Goal: Task Accomplishment & Management: Manage account settings

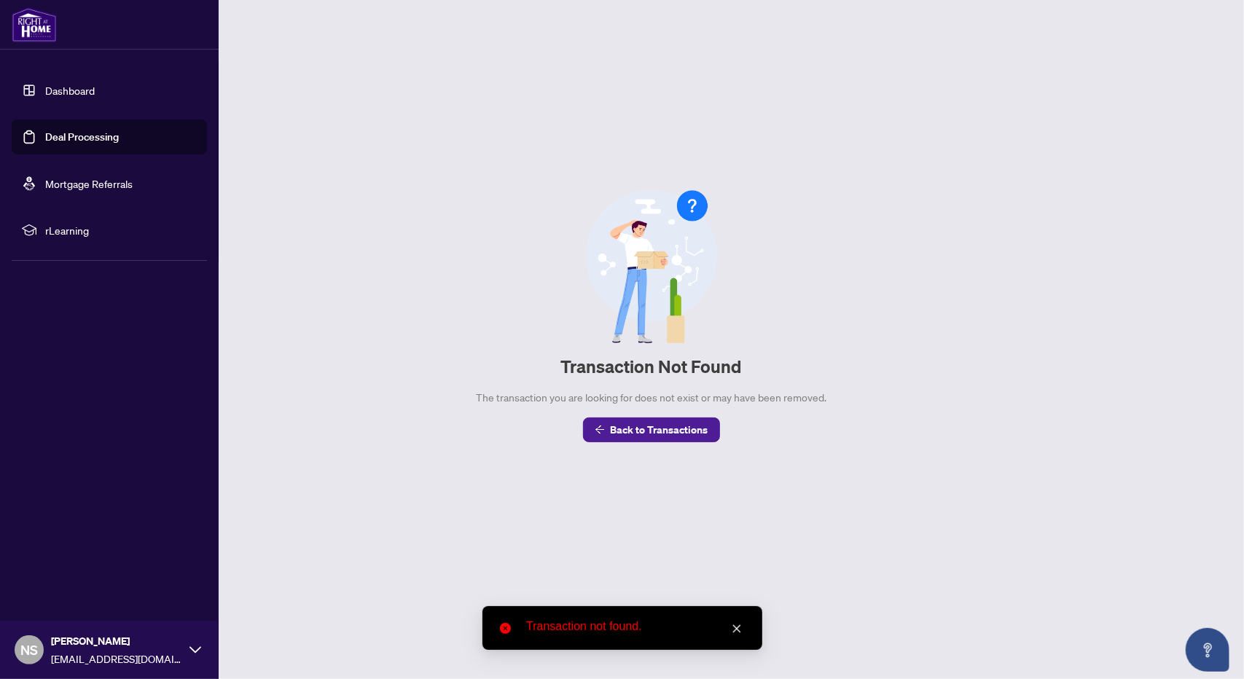
click at [45, 93] on link "Dashboard" at bounding box center [70, 90] width 50 height 13
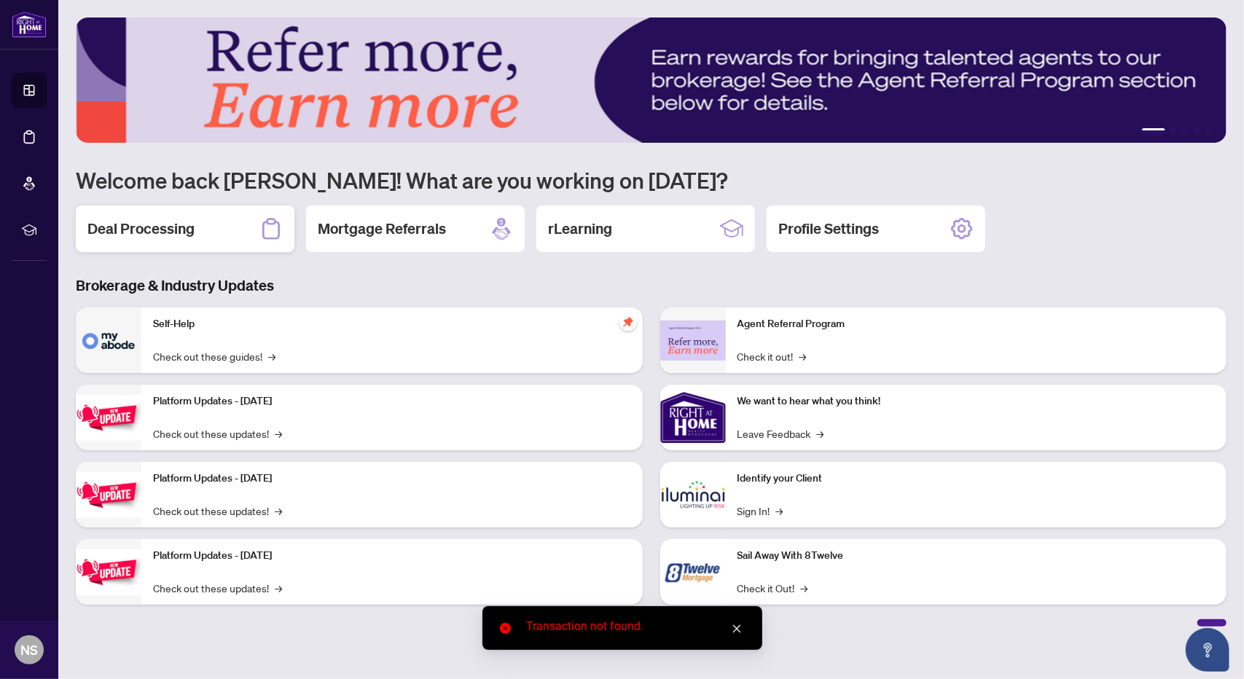
click at [128, 227] on h2 "Deal Processing" at bounding box center [140, 229] width 107 height 20
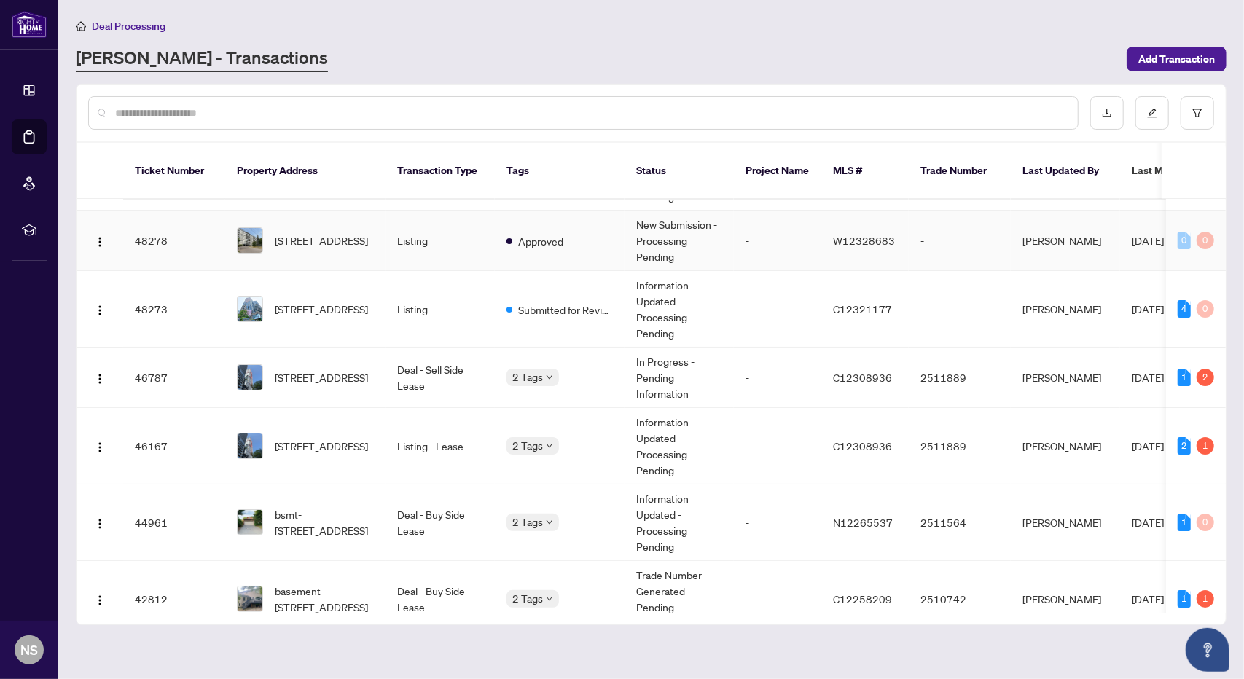
scroll to position [73, 0]
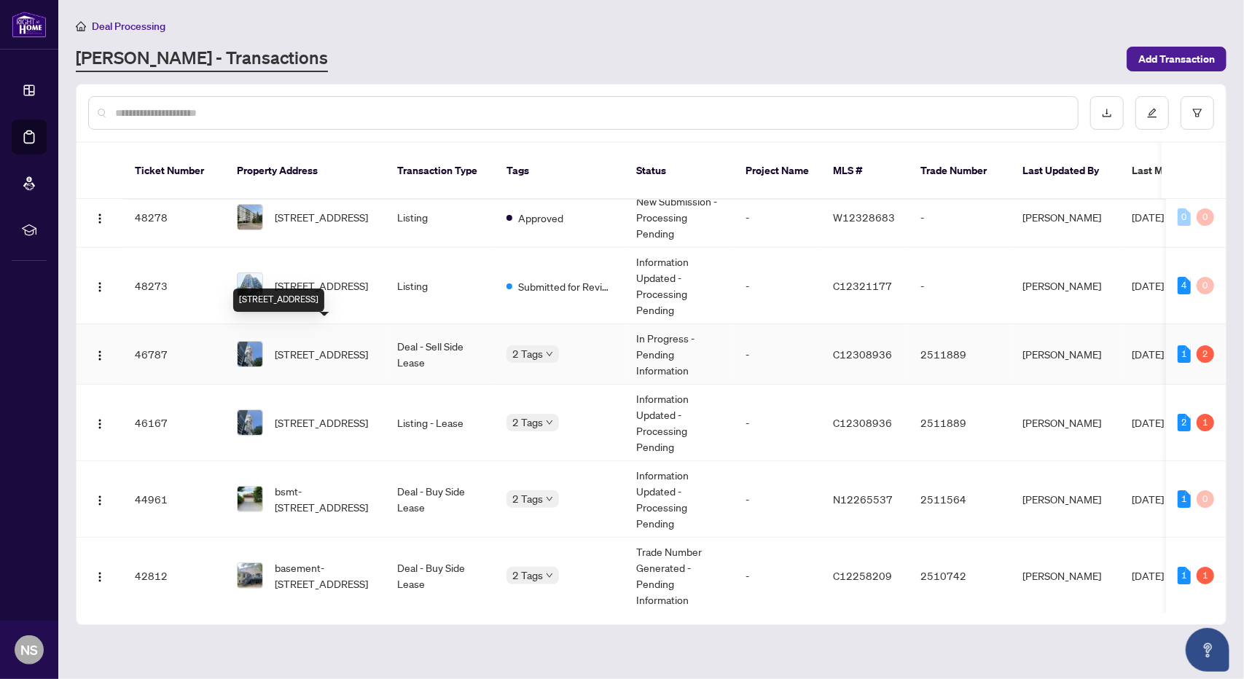
click at [354, 346] on span "[STREET_ADDRESS]" at bounding box center [321, 354] width 93 height 16
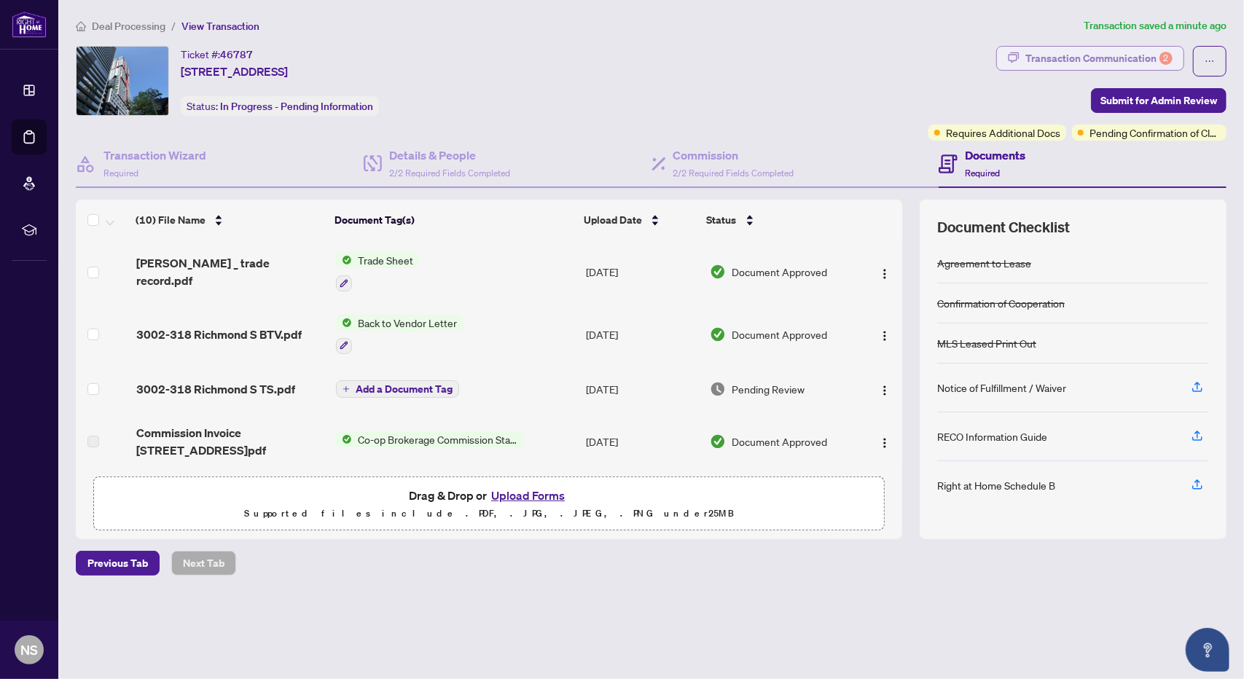
click at [1112, 58] on div "Transaction Communication 2" at bounding box center [1099, 58] width 147 height 23
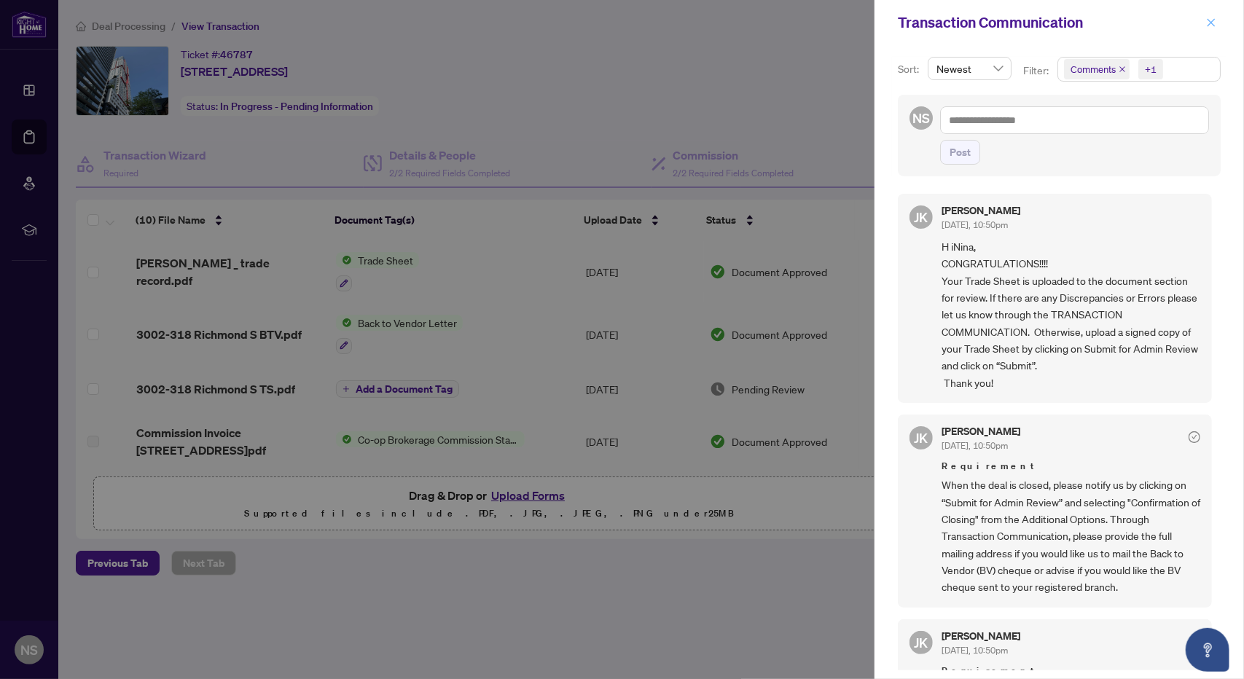
click at [1209, 21] on icon "close" at bounding box center [1211, 22] width 10 height 10
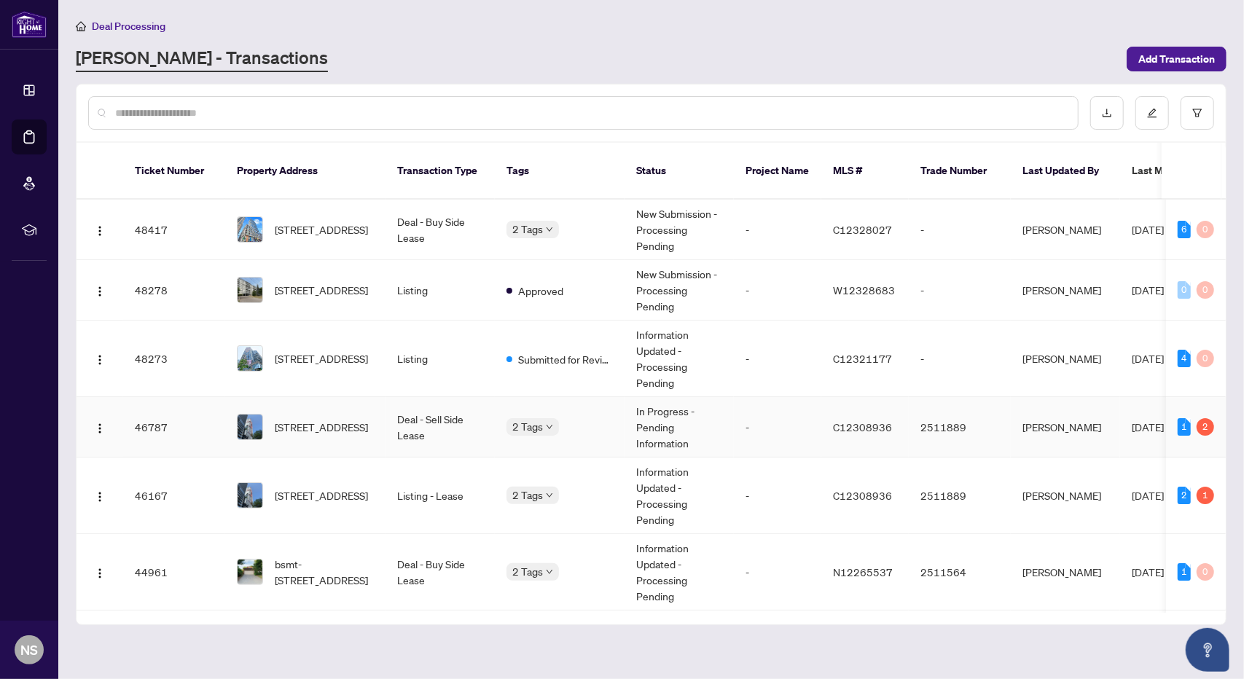
scroll to position [73, 0]
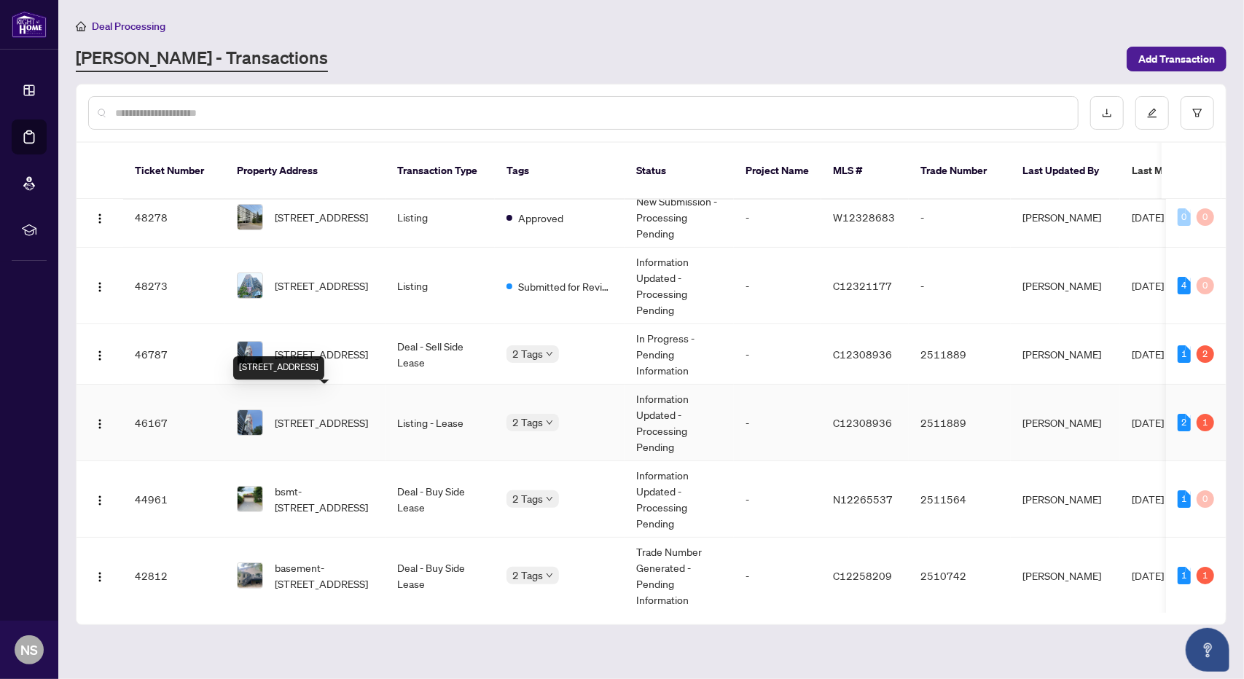
click at [351, 415] on span "[STREET_ADDRESS]" at bounding box center [321, 423] width 93 height 16
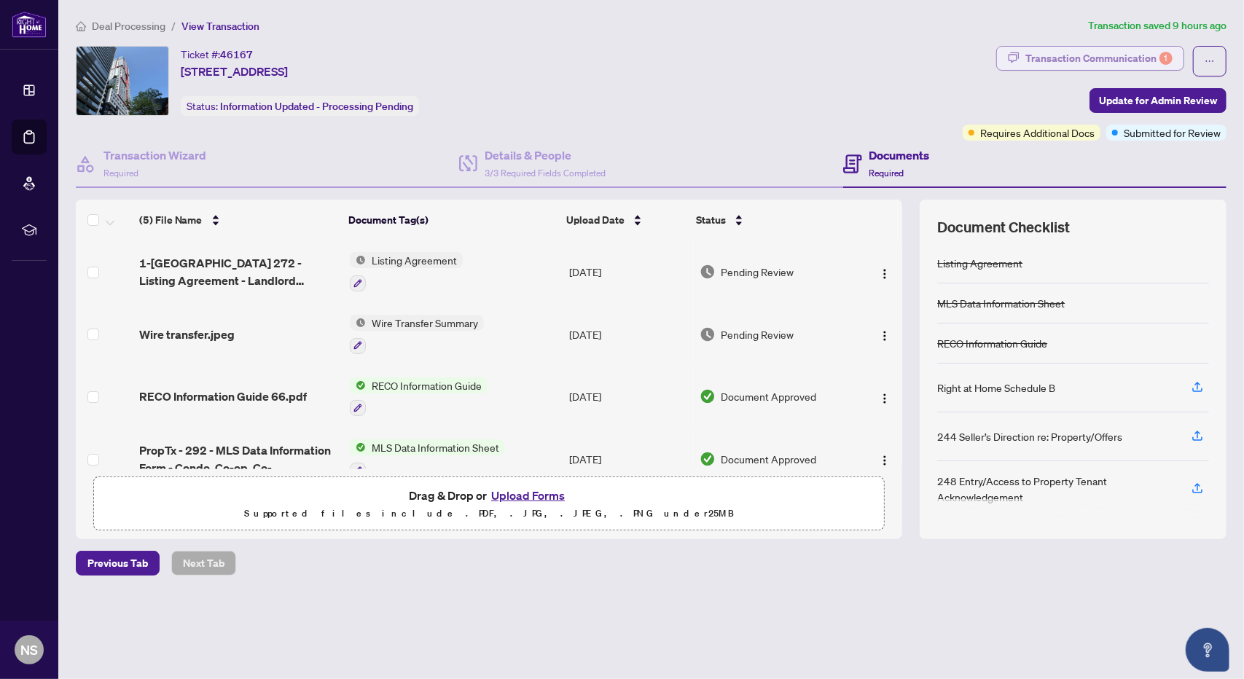
click at [1091, 55] on div "Transaction Communication 1" at bounding box center [1099, 58] width 147 height 23
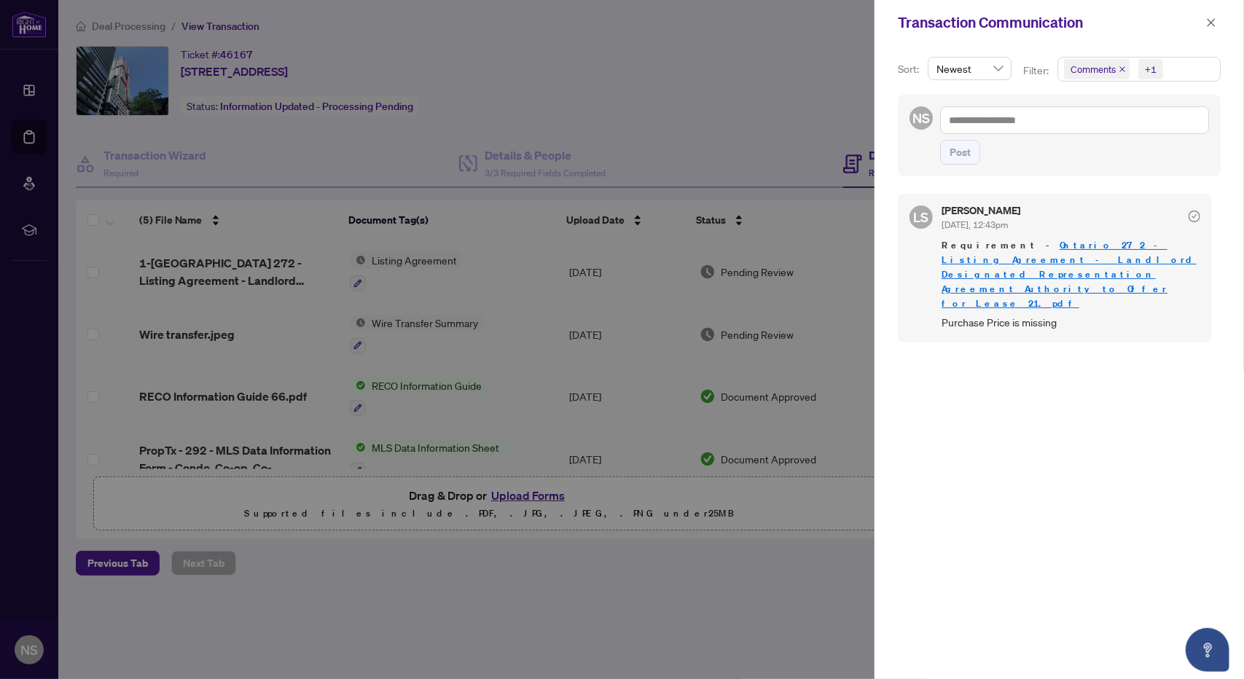
click at [1078, 55] on div "Sort: Newest Filter: Comments +1 NS Post LS [PERSON_NAME] [DATE], 12:43pm Requi…" at bounding box center [1060, 362] width 370 height 634
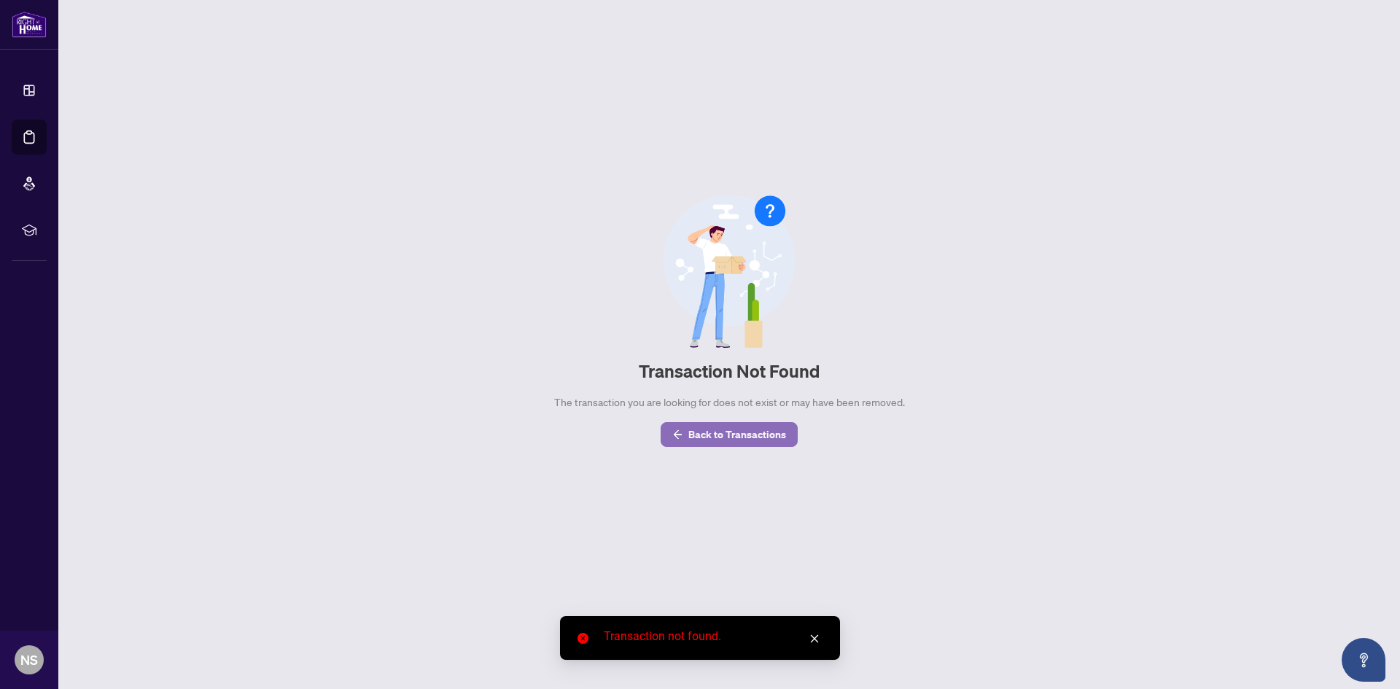
click at [736, 437] on span "Back to Transactions" at bounding box center [737, 434] width 98 height 23
